Goal: Task Accomplishment & Management: Manage account settings

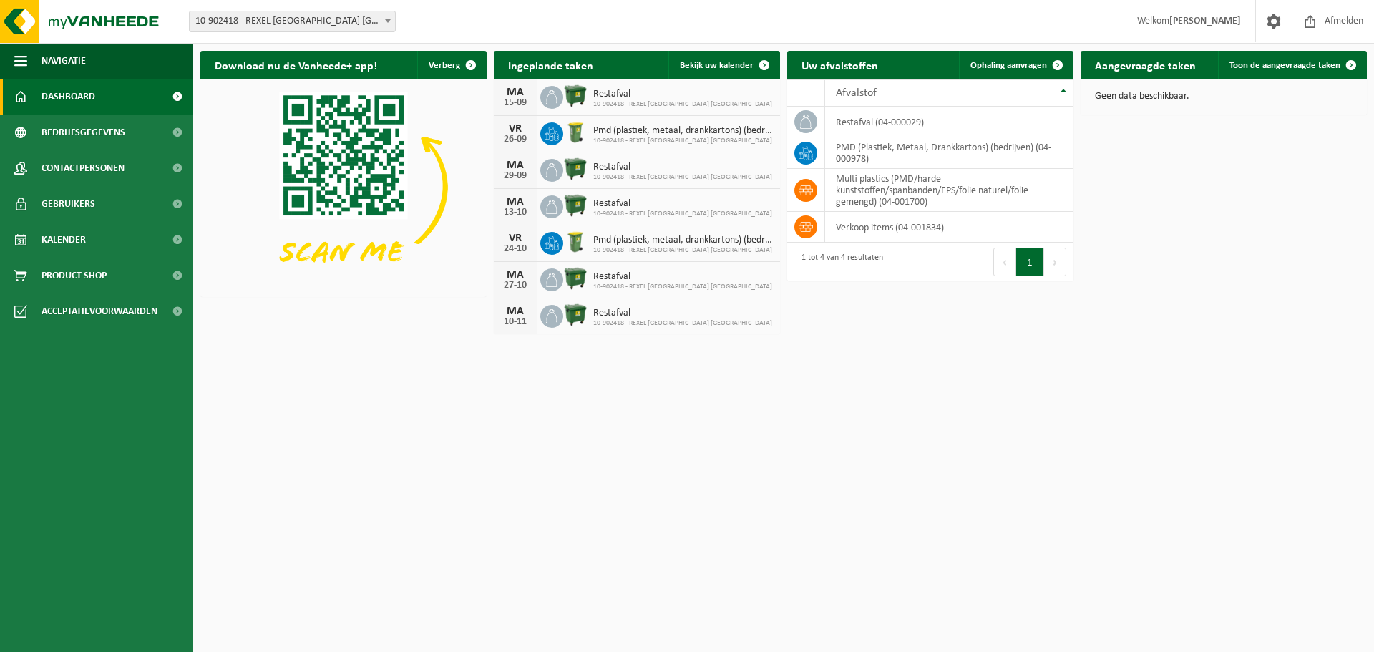
click at [361, 89] on img at bounding box center [343, 186] width 286 height 215
click at [1296, 243] on div "Download nu de Vanheede+ app! Verberg Ingeplande taken Bekijk uw kalender MA 15…" at bounding box center [784, 193] width 1174 height 298
click at [261, 24] on span "10-902418 - REXEL [GEOGRAPHIC_DATA] [GEOGRAPHIC_DATA] - [GEOGRAPHIC_DATA]" at bounding box center [292, 21] width 205 height 20
click at [340, 316] on div "Download nu de Vanheede+ app! Verberg Ingeplande taken Bekijk uw kalender MA 15…" at bounding box center [784, 193] width 1174 height 298
click at [351, 13] on span "10-902418 - REXEL [GEOGRAPHIC_DATA] [GEOGRAPHIC_DATA] - [GEOGRAPHIC_DATA]" at bounding box center [292, 21] width 205 height 20
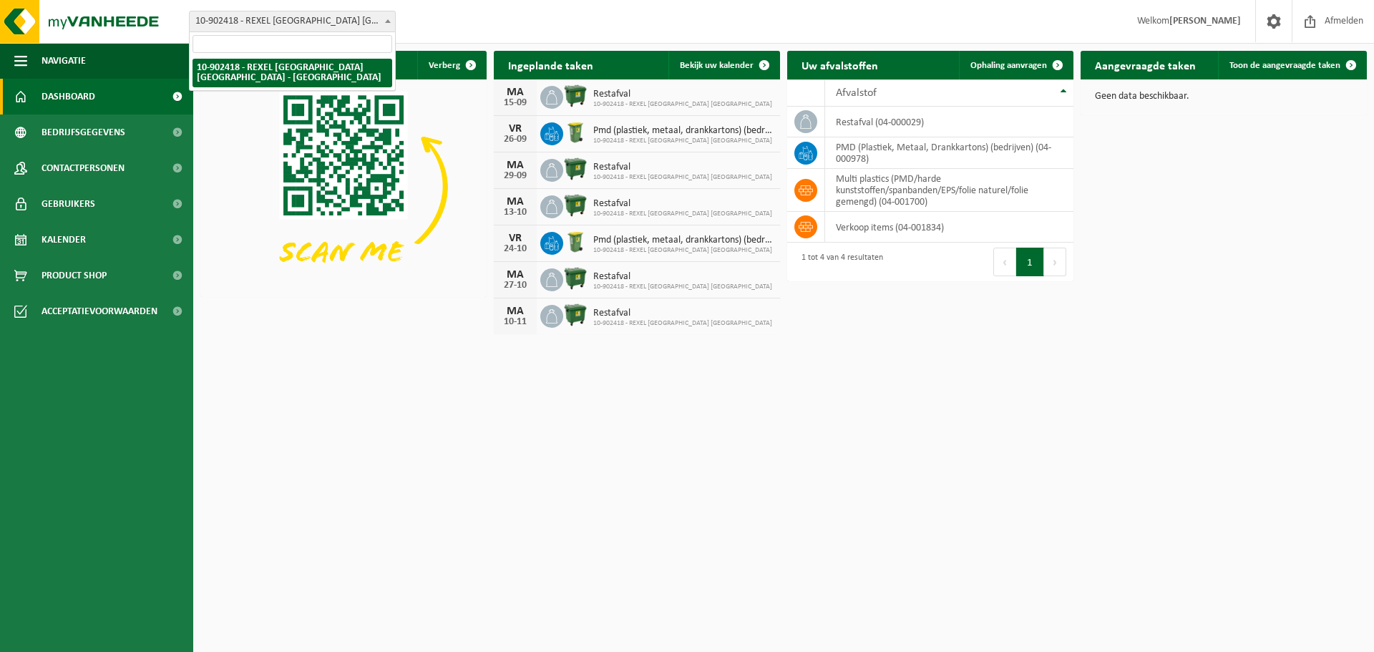
click at [452, 23] on div "Vestiging: 10-902418 - REXEL BELGIUM NV - MERKSEM 10-902418 - REXEL BELGIUM NV …" at bounding box center [687, 22] width 1374 height 44
click at [615, 103] on span "10-902418 - REXEL [GEOGRAPHIC_DATA] [GEOGRAPHIC_DATA]" at bounding box center [682, 104] width 179 height 9
click at [1299, 558] on html "Vestiging: 10-902418 - REXEL BELGIUM NV - MERKSEM 10-902418 - REXEL BELGIUM NV …" at bounding box center [687, 326] width 1374 height 652
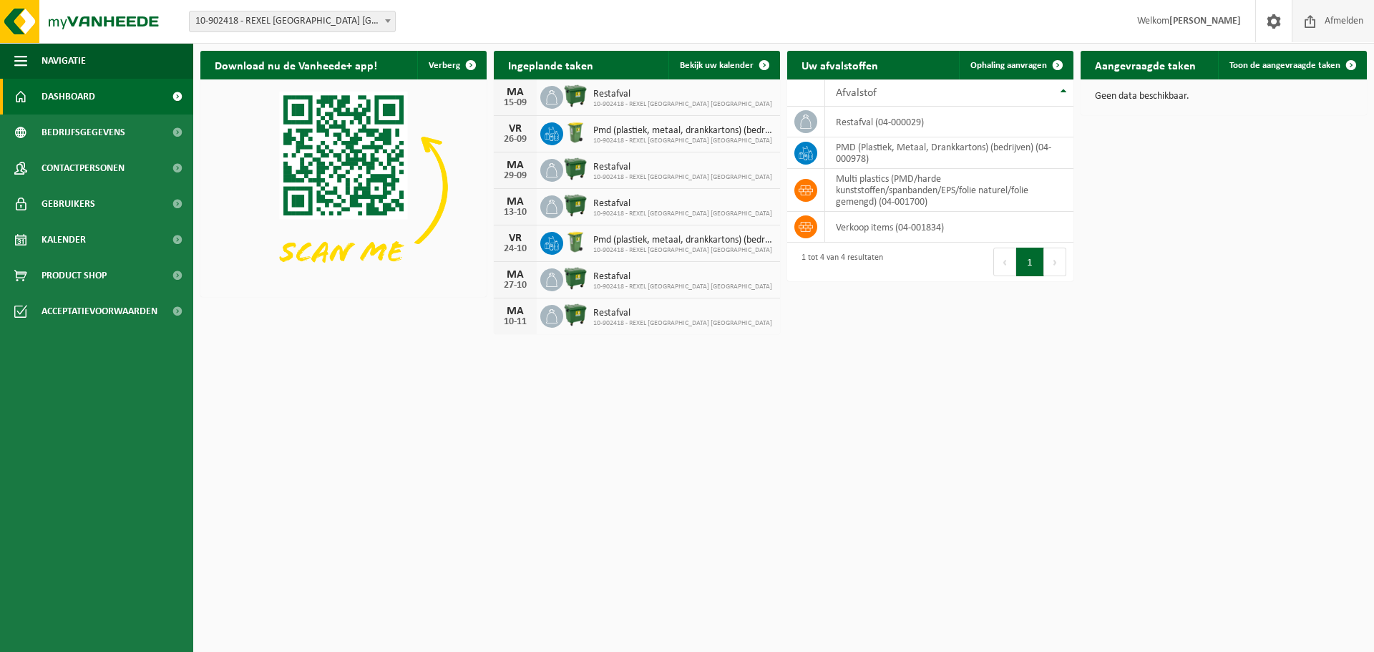
click at [1313, 23] on span at bounding box center [1310, 21] width 21 height 42
